Goal: Information Seeking & Learning: Learn about a topic

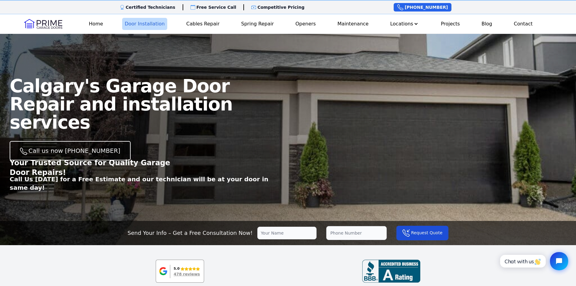
click at [147, 20] on link "Door Installation" at bounding box center [144, 24] width 45 height 12
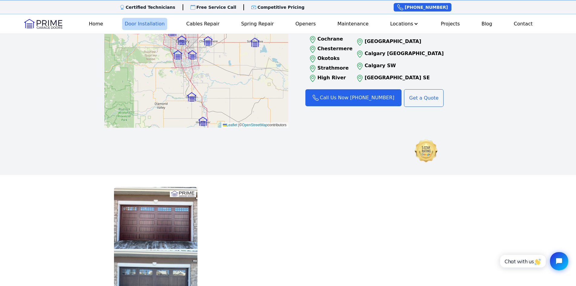
scroll to position [937, 0]
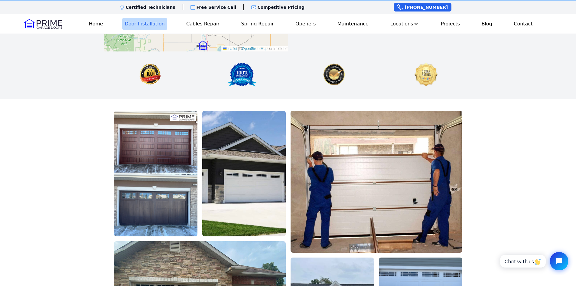
click at [145, 111] on img at bounding box center [155, 173] width 83 height 125
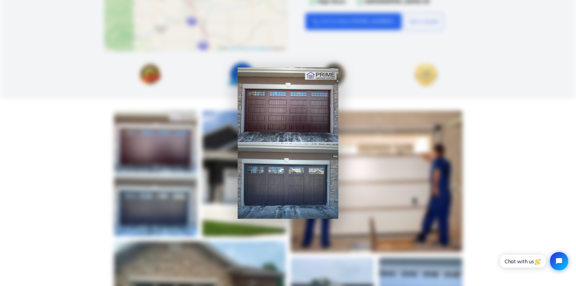
click at [57, 91] on div at bounding box center [288, 143] width 576 height 286
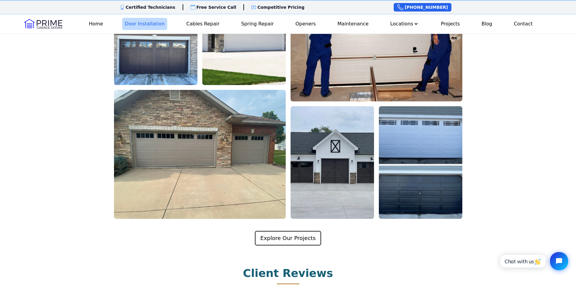
scroll to position [1239, 0]
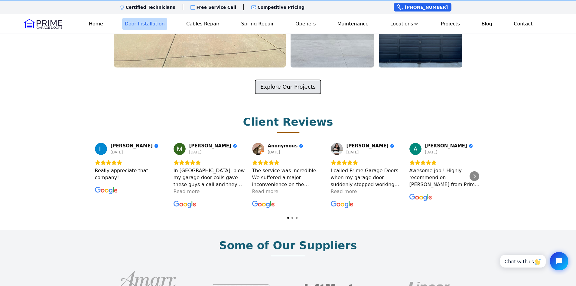
click at [285, 79] on link "Explore Our Projects" at bounding box center [288, 86] width 66 height 15
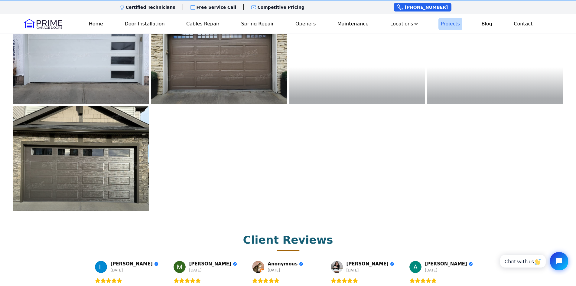
scroll to position [967, 0]
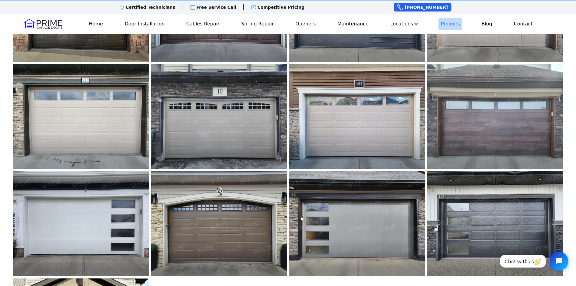
click at [500, 124] on img at bounding box center [494, 116] width 135 height 105
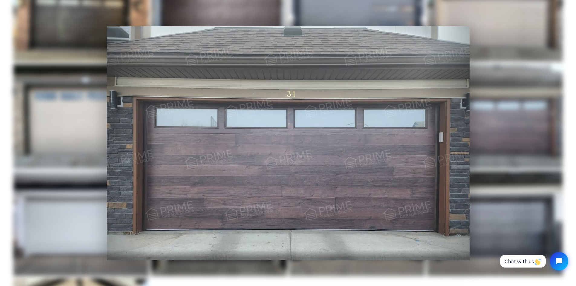
click at [499, 161] on div at bounding box center [288, 143] width 576 height 286
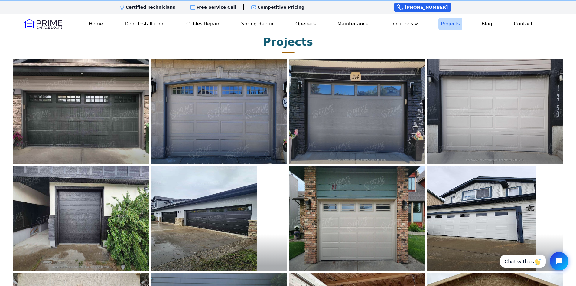
scroll to position [0, 0]
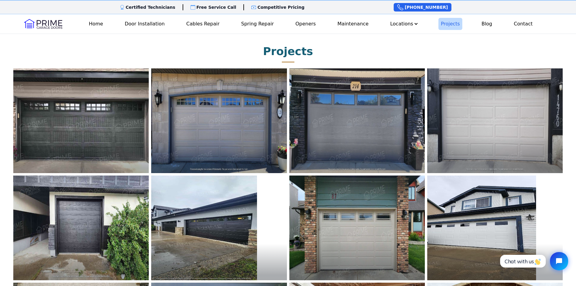
click at [102, 128] on img at bounding box center [81, 120] width 149 height 115
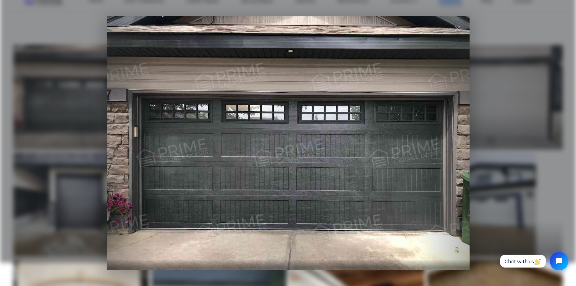
scroll to position [30, 0]
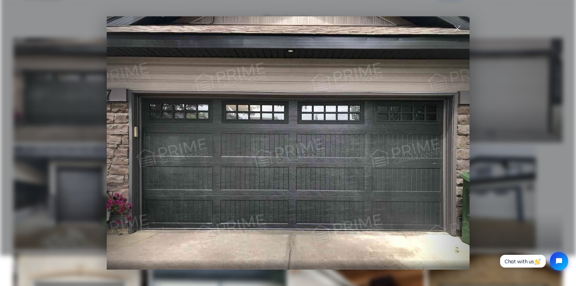
click at [458, 27] on span at bounding box center [457, 28] width 24 height 24
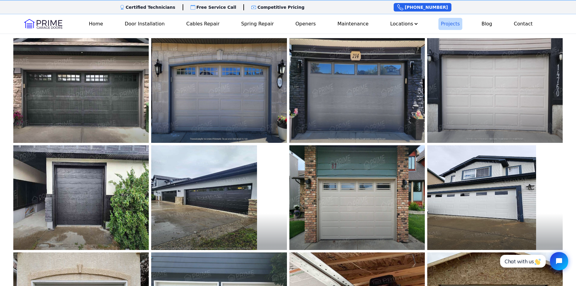
scroll to position [0, 0]
